Goal: Task Accomplishment & Management: Use online tool/utility

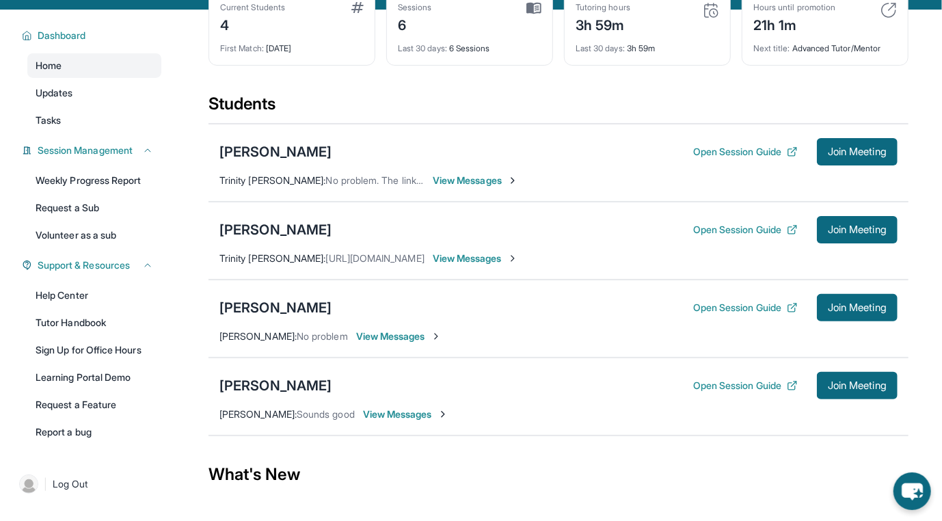
scroll to position [136, 0]
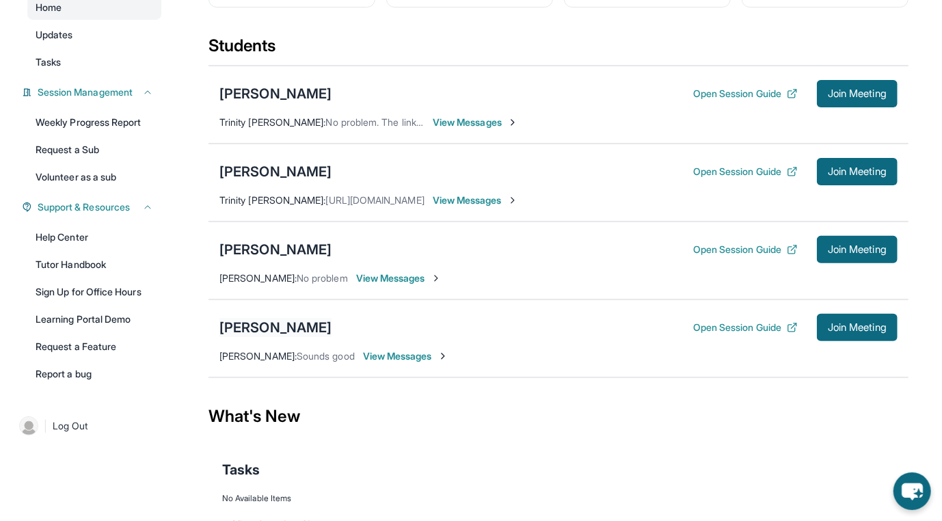
click at [288, 337] on div "[PERSON_NAME]" at bounding box center [275, 327] width 112 height 19
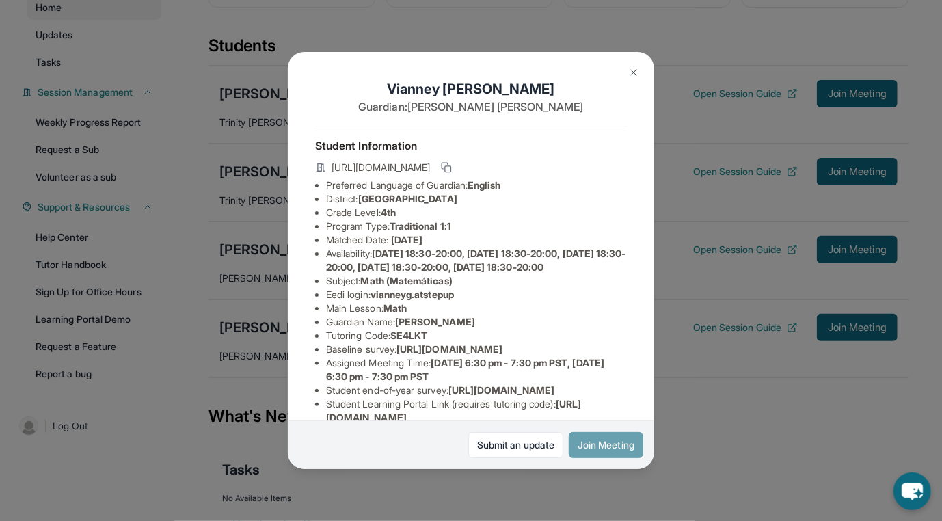
click at [619, 452] on button "Join Meeting" at bounding box center [606, 445] width 75 height 26
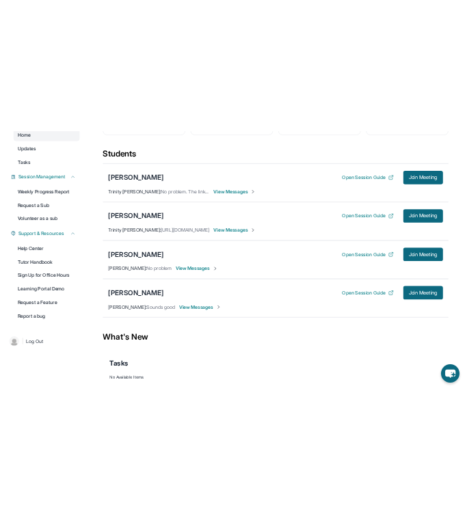
scroll to position [0, 0]
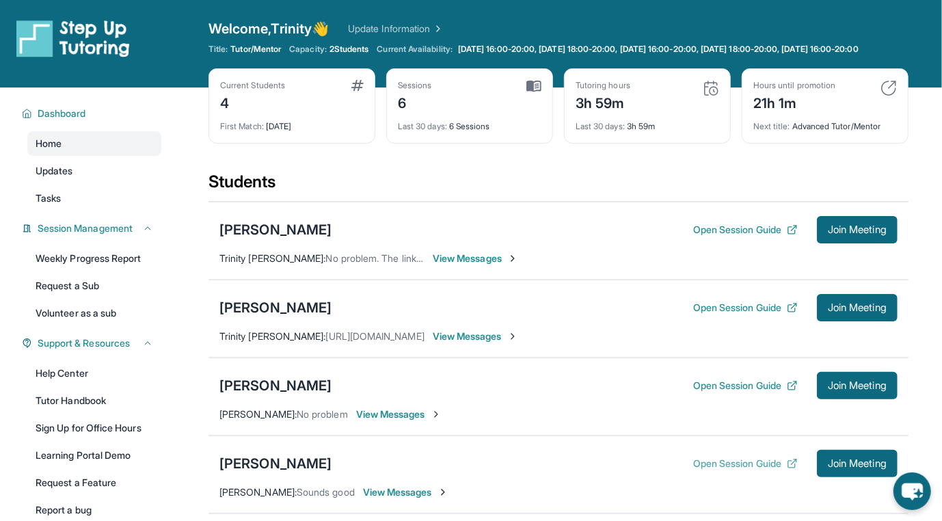
click at [749, 470] on button "Open Session Guide" at bounding box center [745, 464] width 105 height 14
click at [280, 465] on div "[PERSON_NAME]" at bounding box center [275, 463] width 112 height 19
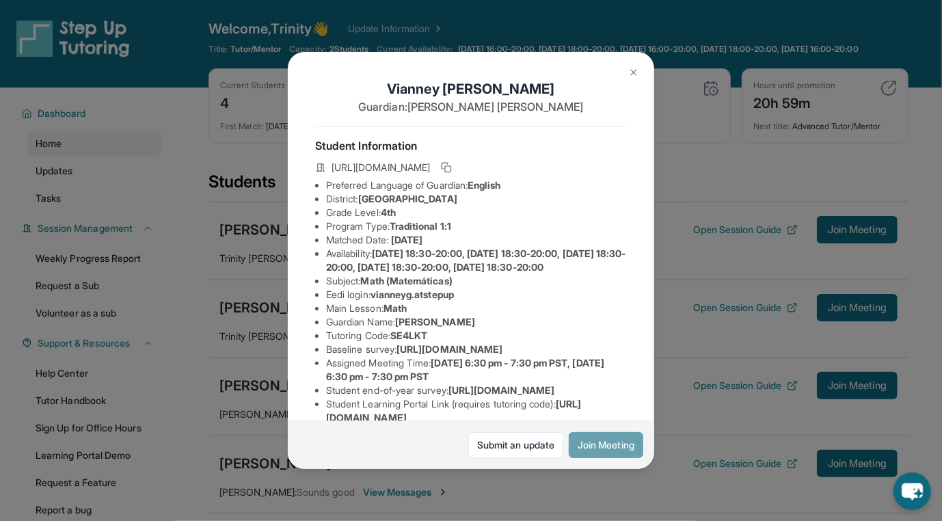
click at [614, 447] on button "Join Meeting" at bounding box center [606, 445] width 75 height 26
